Goal: Use online tool/utility: Utilize a website feature to perform a specific function

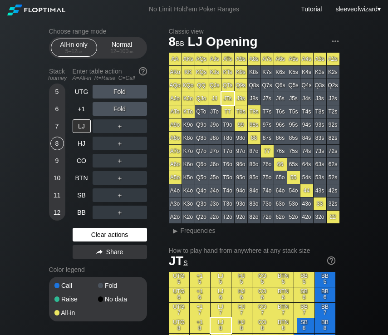
click at [111, 234] on div "Clear actions" at bounding box center [110, 235] width 74 height 14
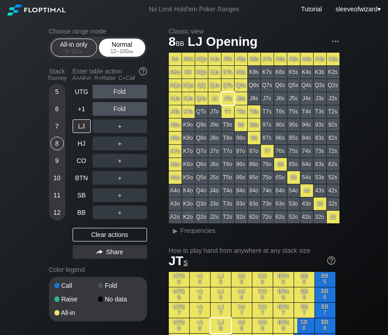
click at [117, 50] on div "12 – 100 bb" at bounding box center [122, 51] width 38 height 6
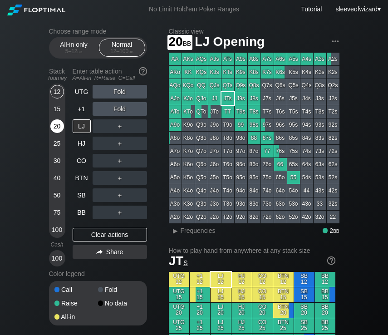
click at [56, 124] on div "20" at bounding box center [57, 126] width 14 height 14
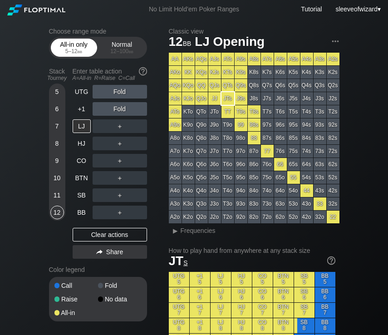
click at [70, 49] on div "5 – 12 bb" at bounding box center [74, 51] width 38 height 6
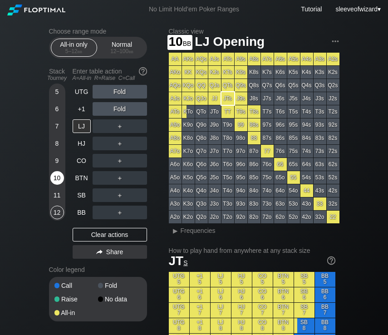
click at [59, 179] on div "10" at bounding box center [57, 178] width 14 height 14
click at [79, 144] on div "HJ" at bounding box center [82, 144] width 18 height 14
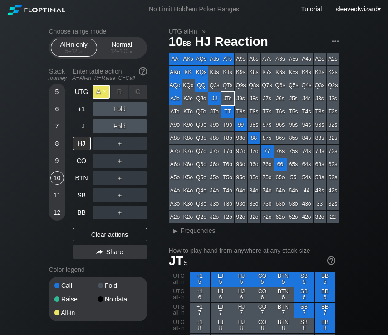
click at [104, 92] on div "A ✕" at bounding box center [102, 92] width 18 height 14
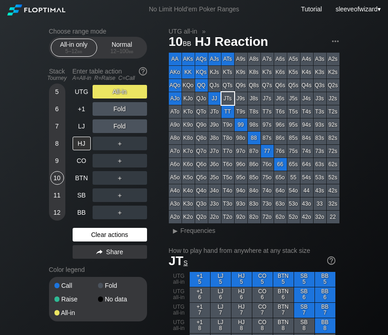
click at [114, 233] on div "Clear actions" at bounding box center [110, 235] width 74 height 14
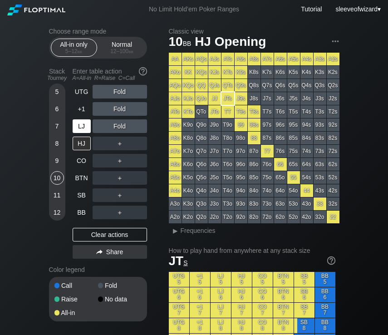
click at [76, 127] on div "LJ" at bounding box center [82, 126] width 18 height 14
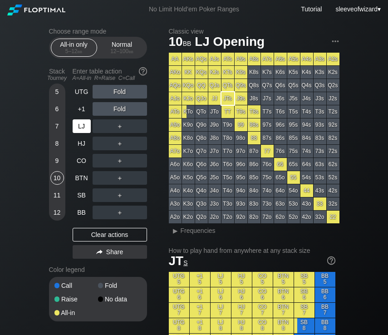
click at [76, 127] on div "LJ" at bounding box center [82, 126] width 18 height 14
